Goal: Information Seeking & Learning: Understand process/instructions

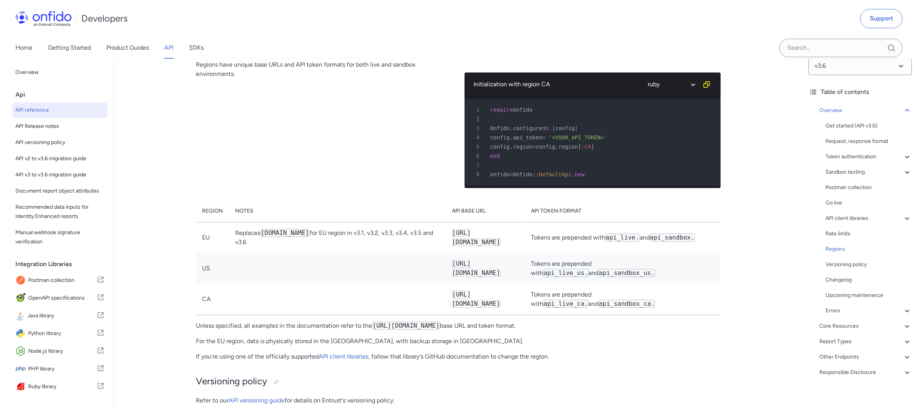
scroll to position [5804, 0]
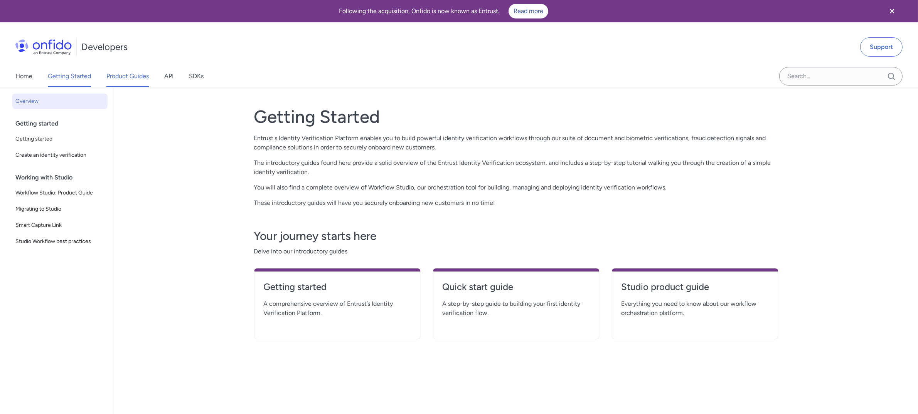
click at [131, 80] on link "Product Guides" at bounding box center [127, 77] width 42 height 22
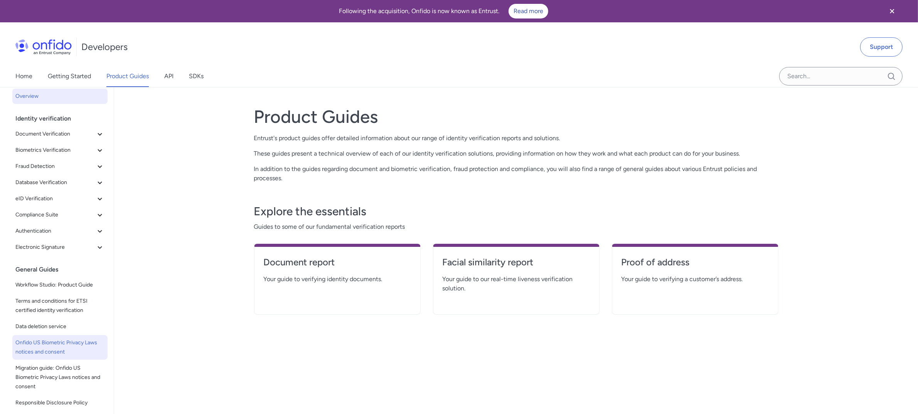
scroll to position [10, 0]
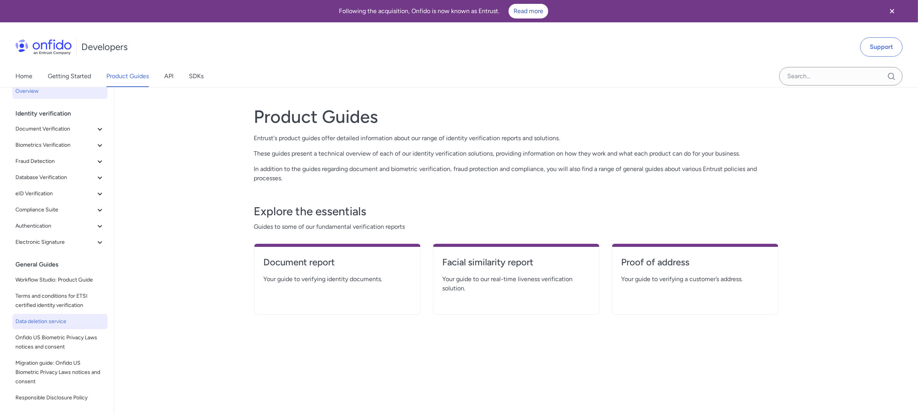
click at [55, 325] on span "Data deletion service" at bounding box center [59, 321] width 89 height 9
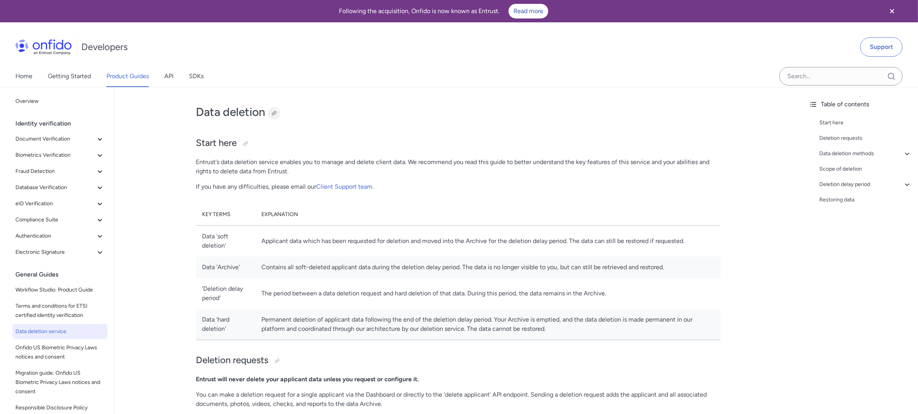
click at [275, 113] on div at bounding box center [274, 113] width 6 height 6
